Goal: Information Seeking & Learning: Learn about a topic

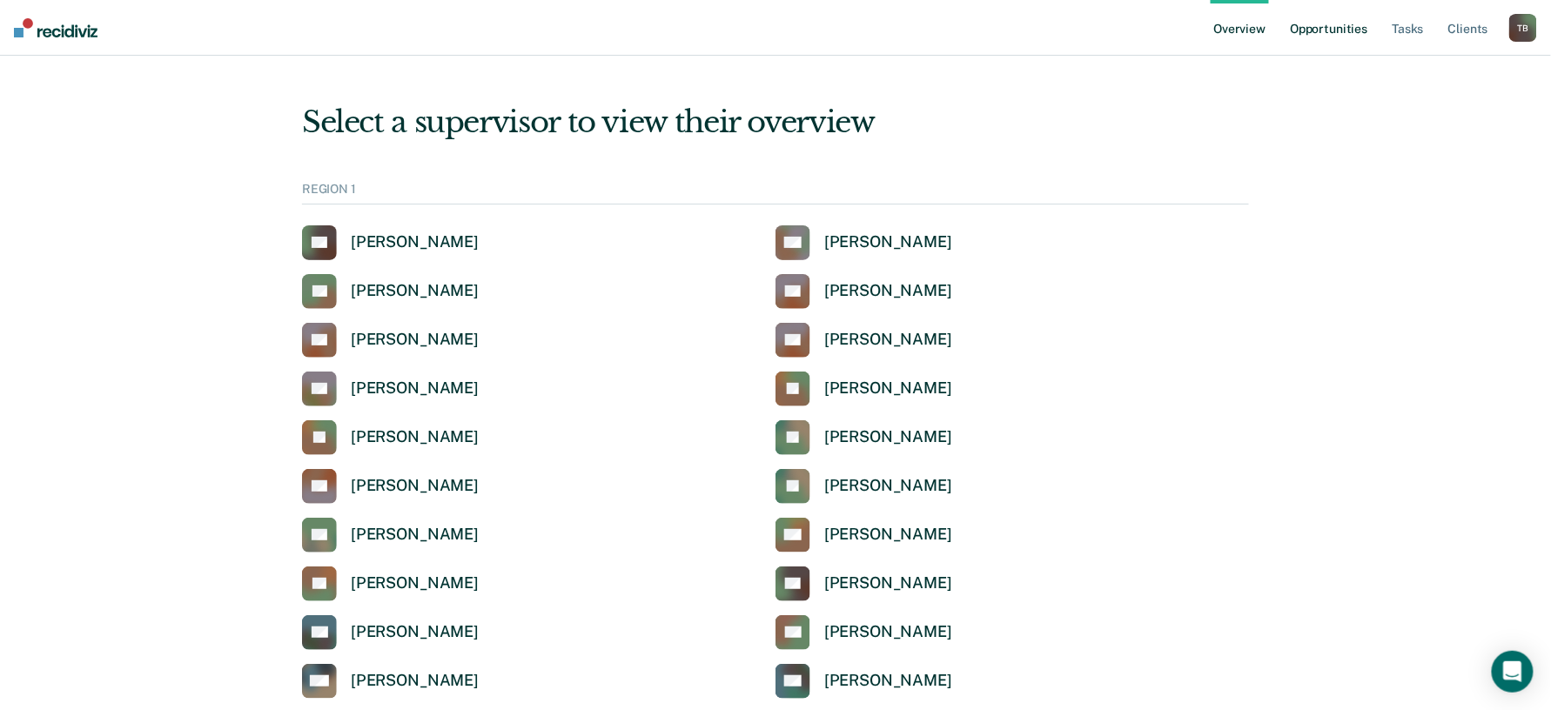
click at [1345, 30] on link "Opportunities" at bounding box center [1329, 28] width 84 height 56
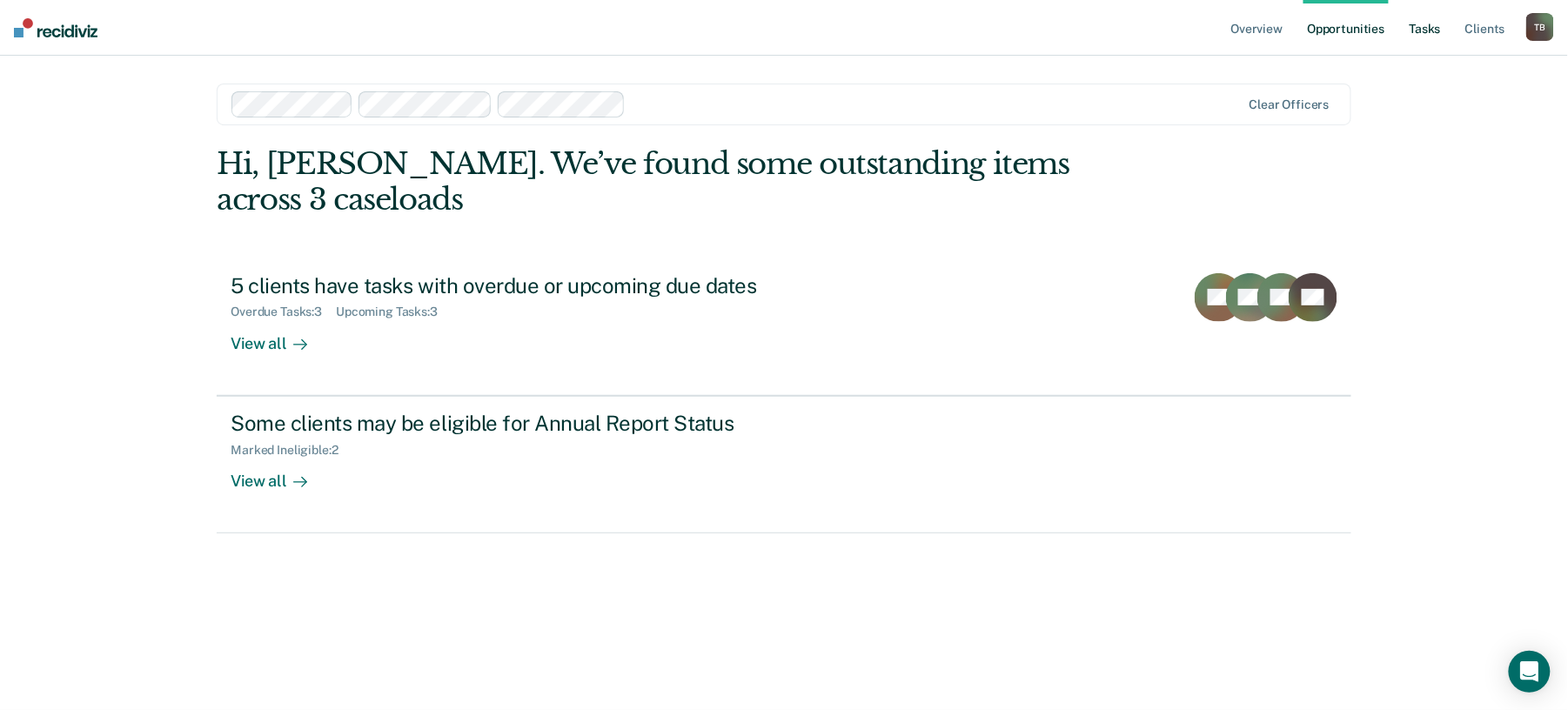
click at [1434, 31] on link "Tasks" at bounding box center [1425, 28] width 38 height 56
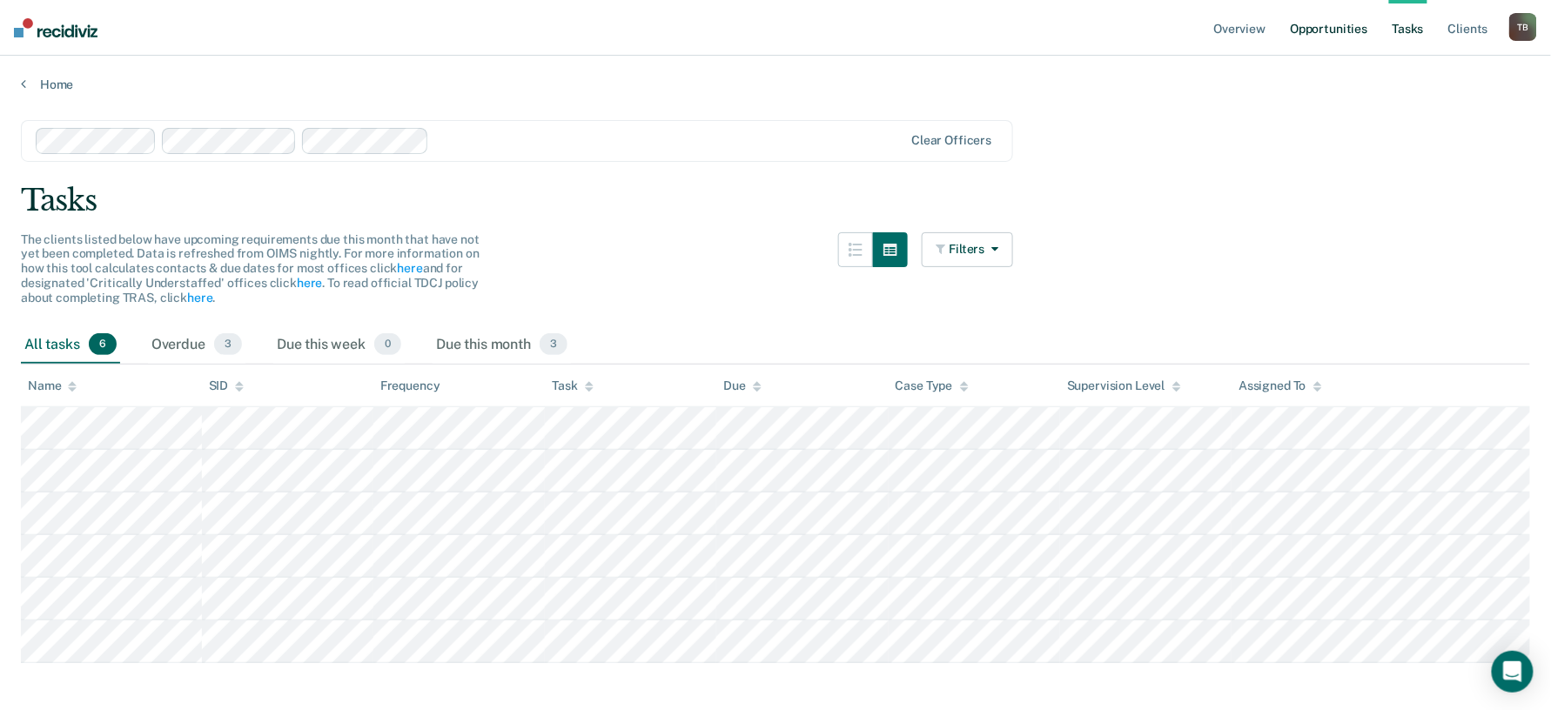
click at [1342, 26] on link "Opportunities" at bounding box center [1329, 28] width 84 height 56
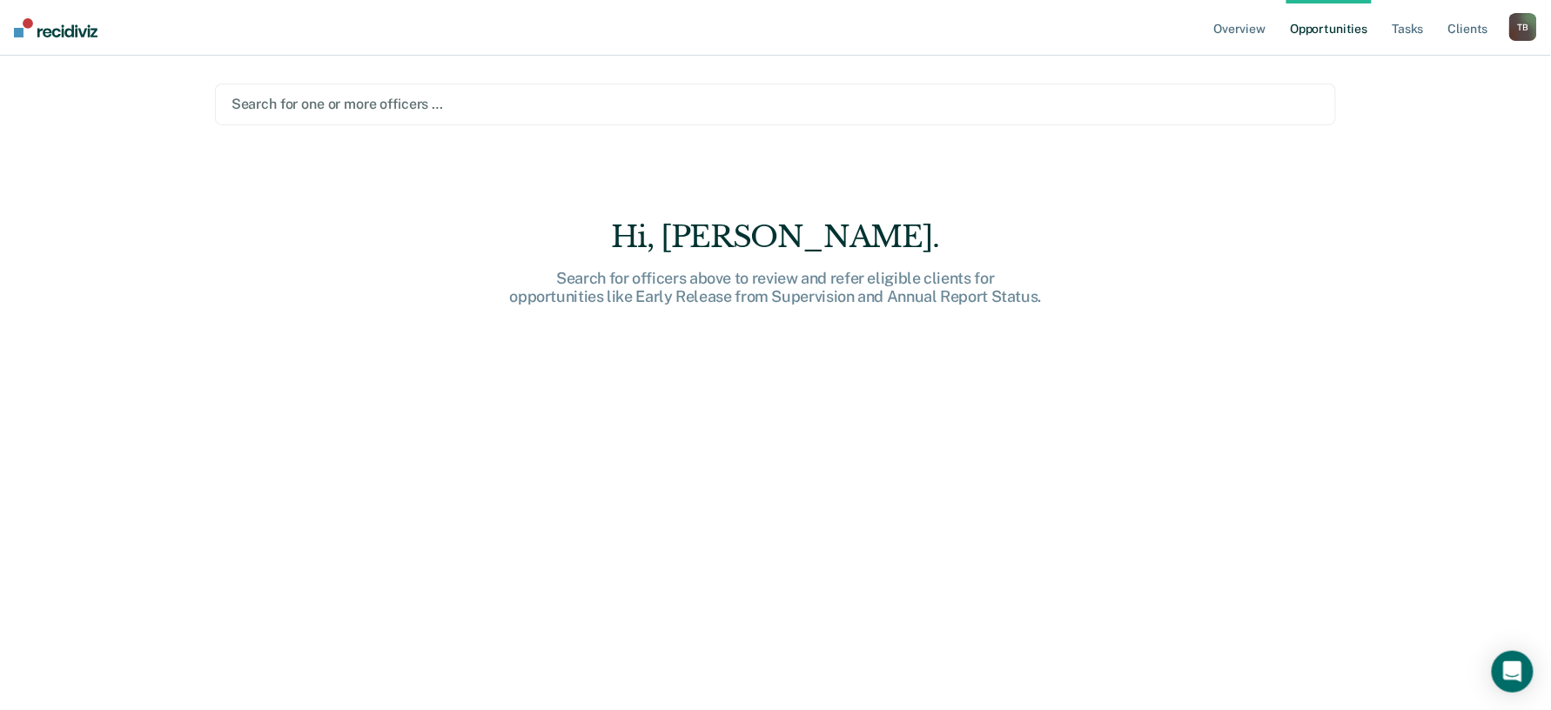
click at [371, 104] on div at bounding box center [776, 104] width 1089 height 20
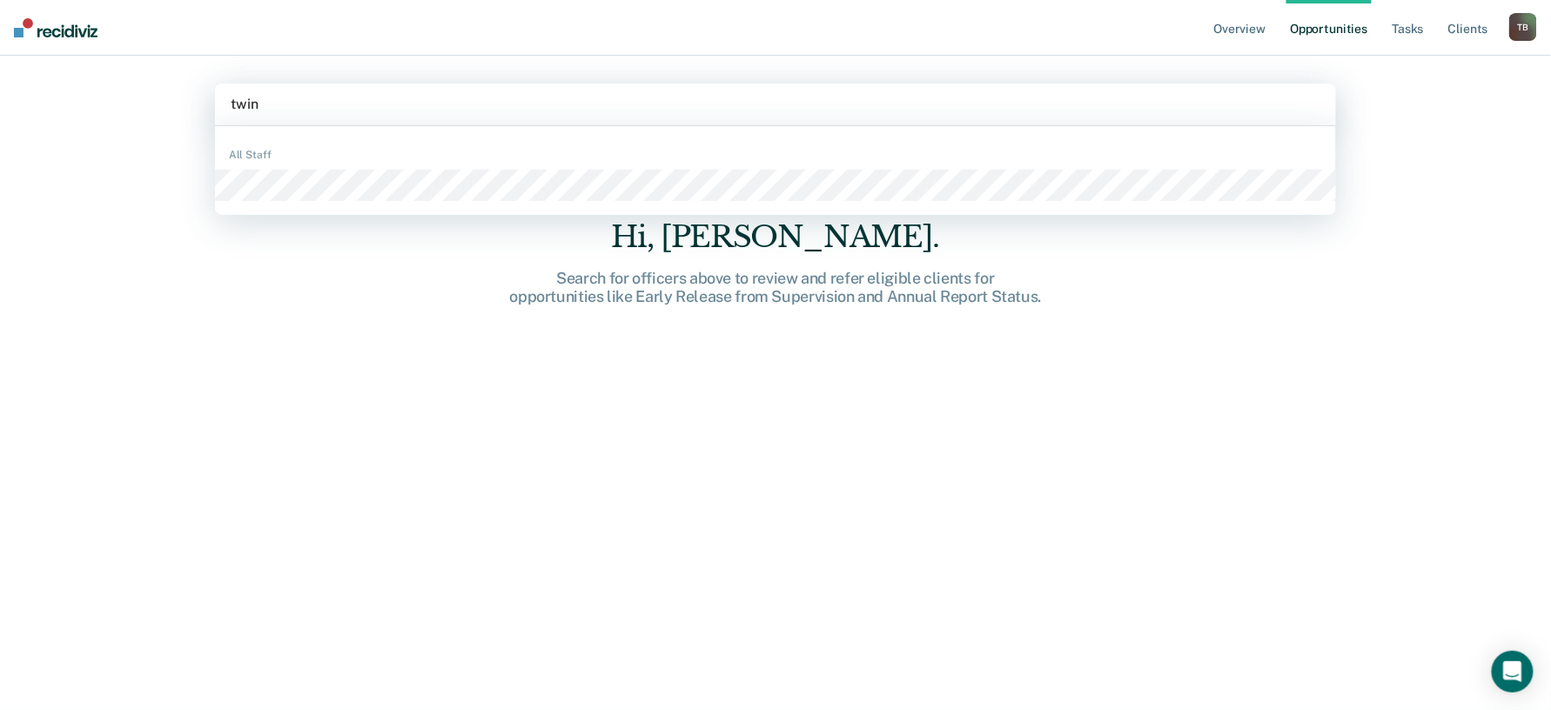
type input "twine"
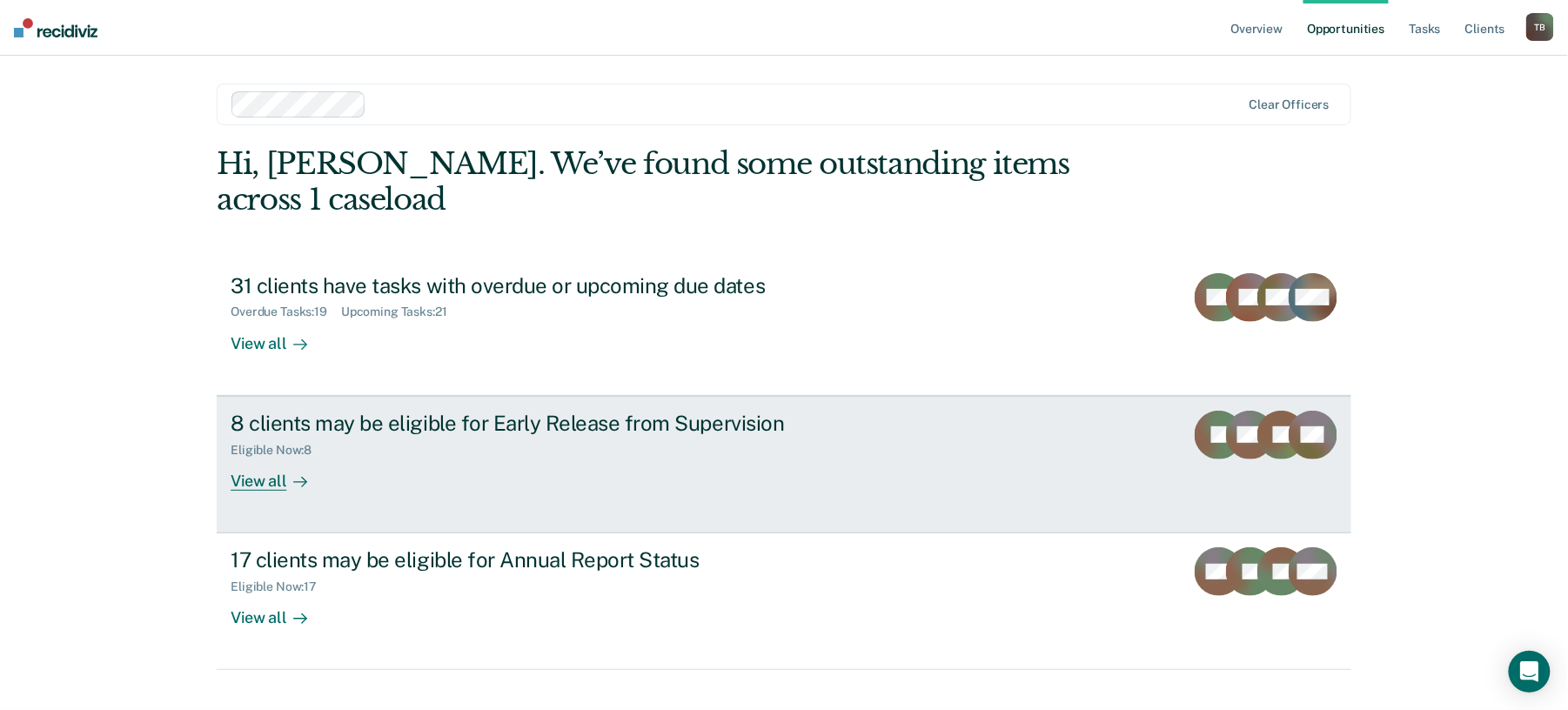
click at [256, 484] on div "View all" at bounding box center [279, 474] width 97 height 34
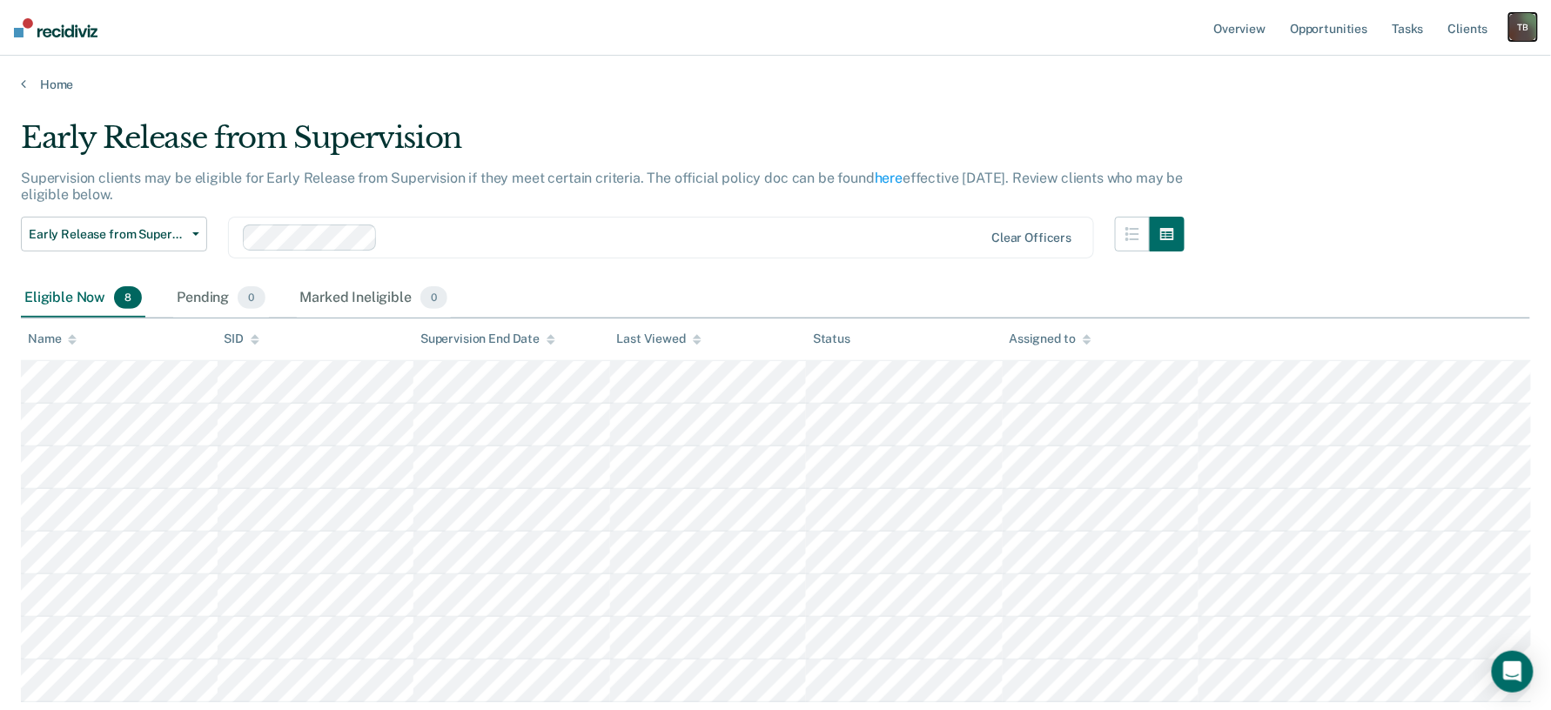
click at [1527, 30] on div "T B" at bounding box center [1523, 27] width 28 height 28
click at [1419, 71] on link "Profile" at bounding box center [1453, 71] width 140 height 15
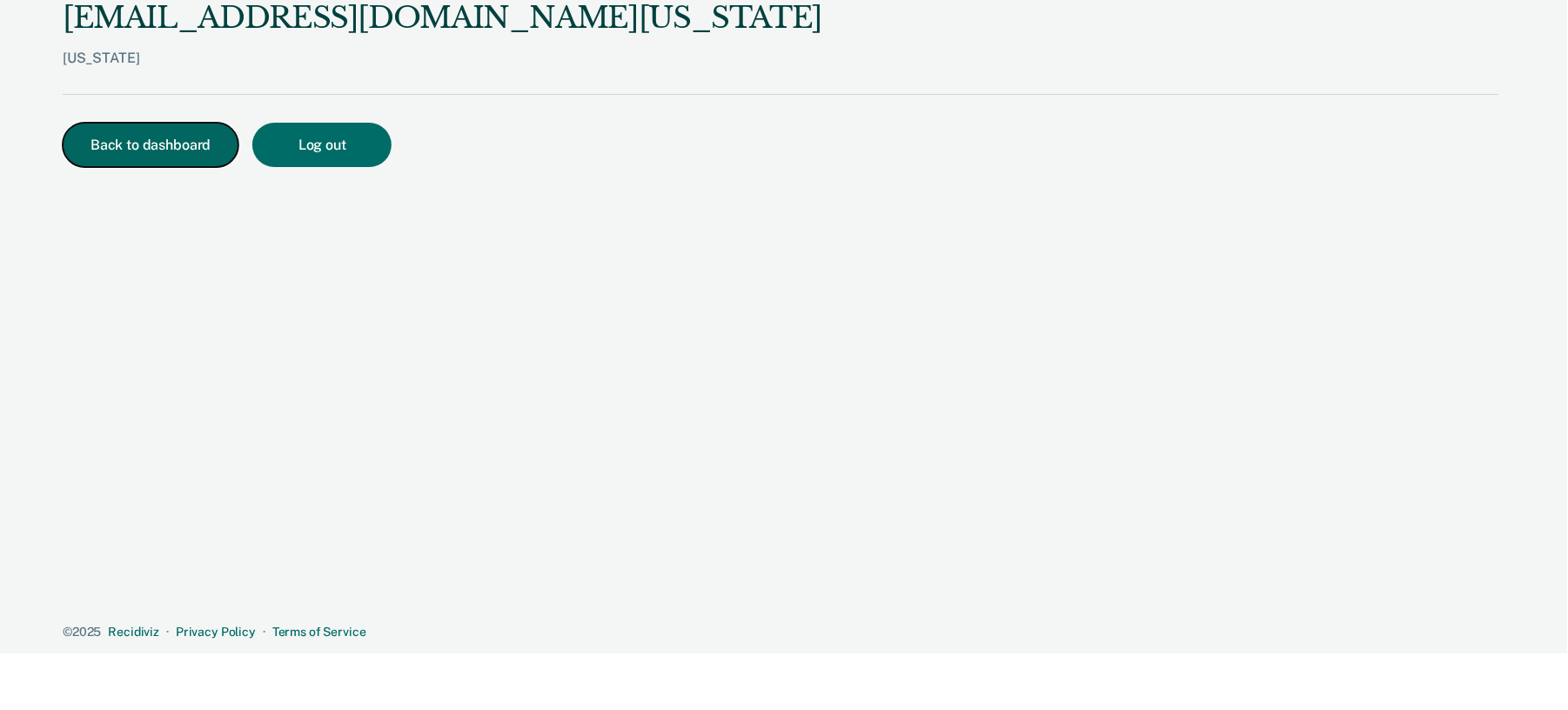
click at [120, 140] on button "Back to dashboard" at bounding box center [151, 145] width 176 height 44
